Goal: Transaction & Acquisition: Purchase product/service

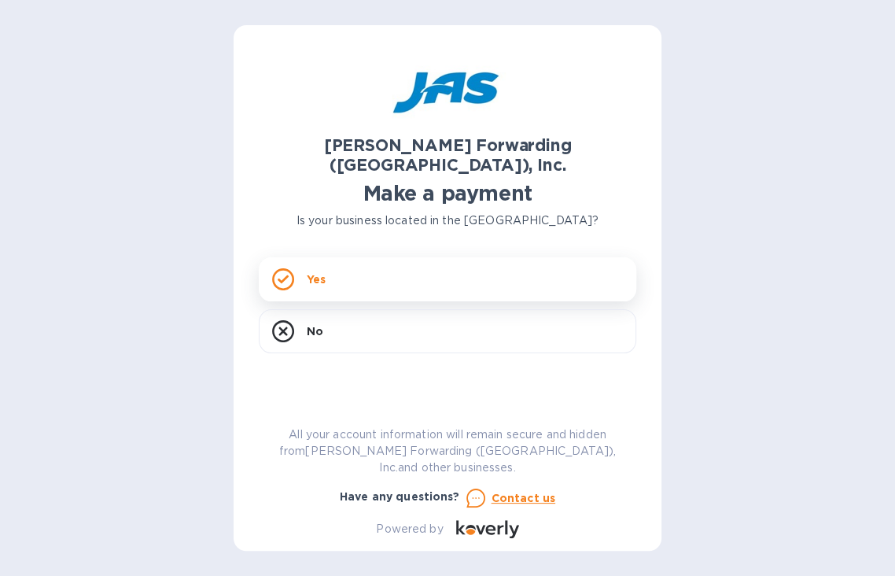
click at [369, 265] on div "Yes" at bounding box center [447, 279] width 377 height 44
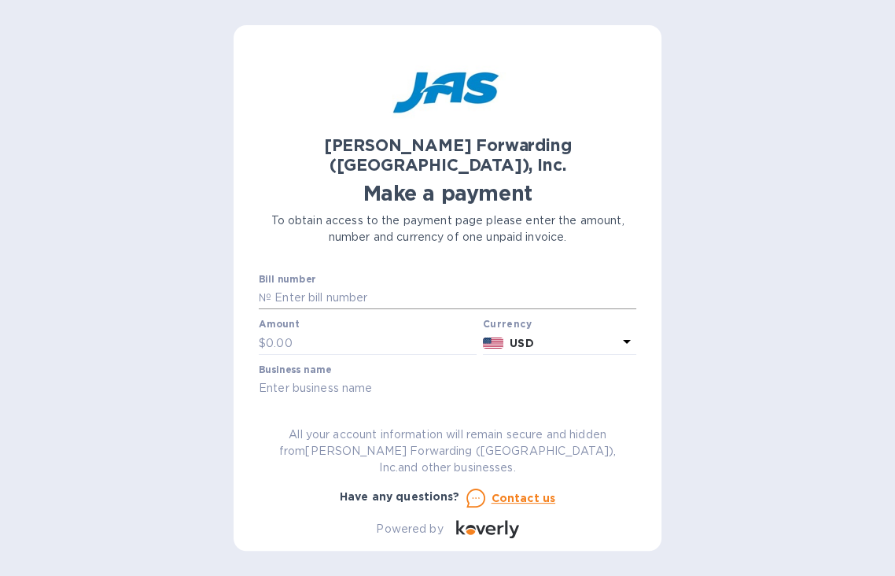
click at [339, 286] on input "text" at bounding box center [453, 298] width 365 height 24
type input "BOS503366894"
click at [319, 331] on input "text" at bounding box center [371, 343] width 211 height 24
type input "4,443.66"
click at [329, 377] on input "text" at bounding box center [447, 389] width 377 height 24
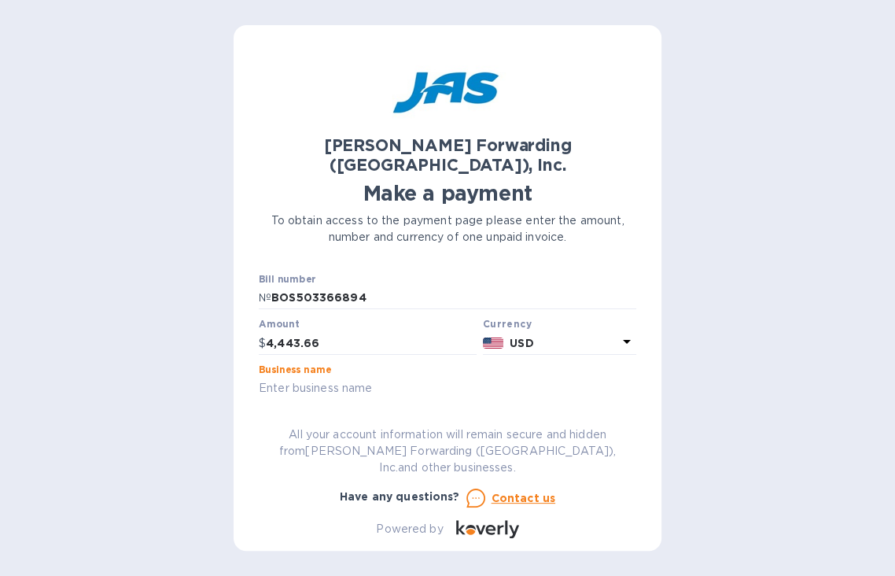
type input "PCI"
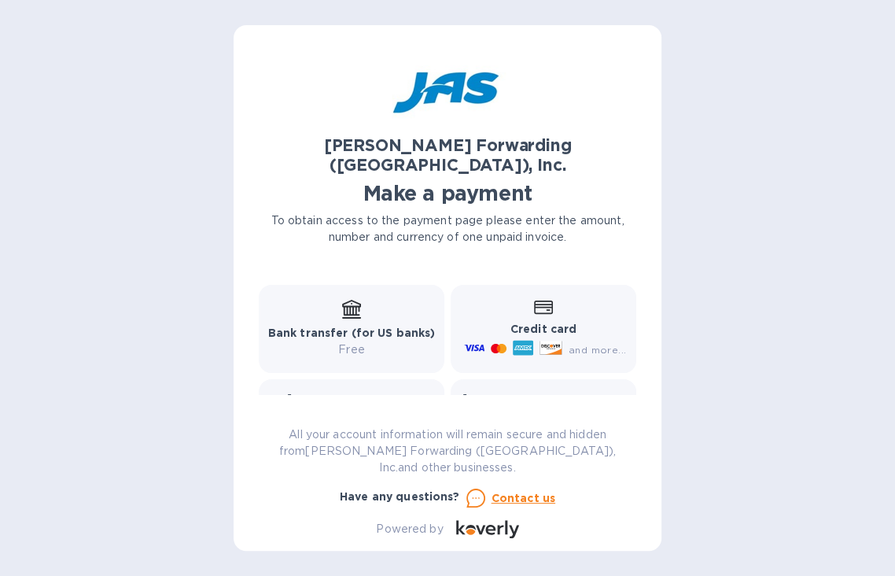
scroll to position [175, 0]
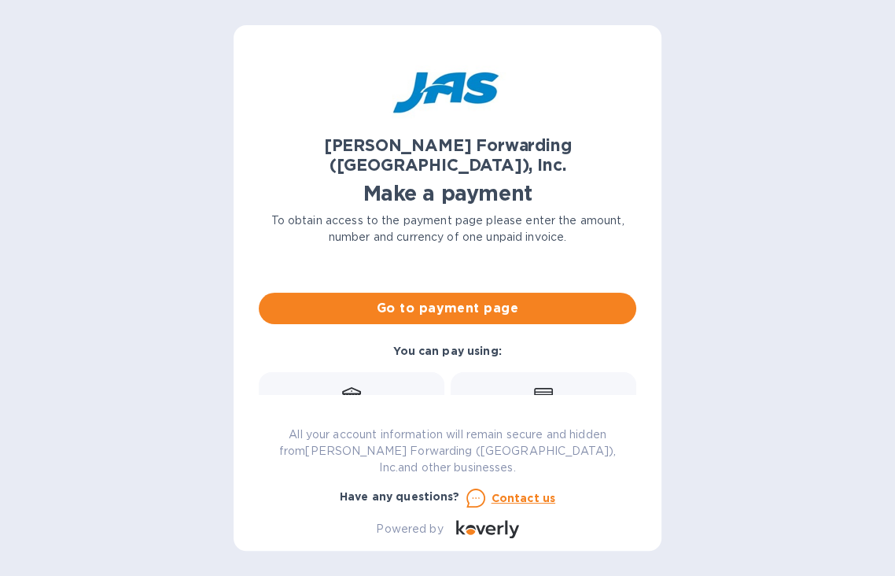
click at [431, 289] on div "Go to payment page" at bounding box center [448, 308] width 384 height 38
click at [434, 299] on span "Go to payment page" at bounding box center [447, 308] width 352 height 19
